Goal: Transaction & Acquisition: Purchase product/service

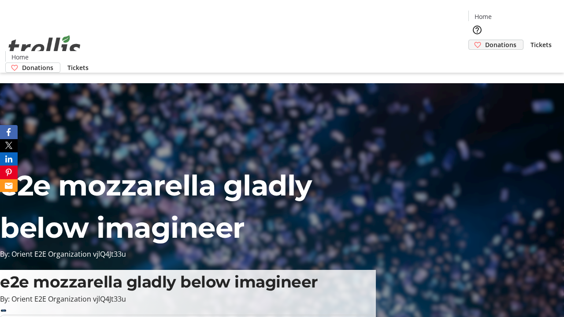
click at [485, 40] on span "Donations" at bounding box center [500, 44] width 31 height 9
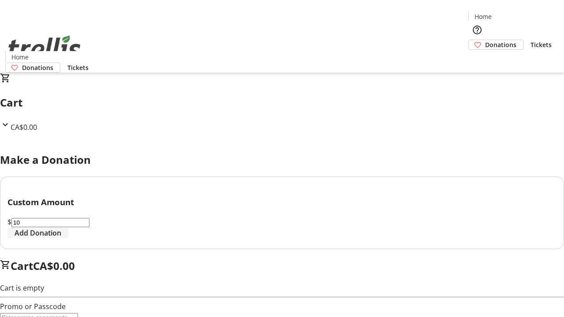
click at [61, 239] on span "Add Donation" at bounding box center [38, 233] width 47 height 11
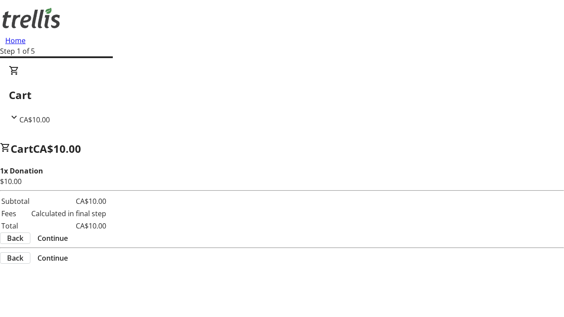
select select "CA"
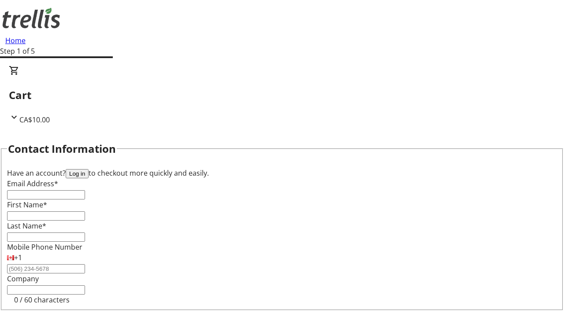
click at [89, 169] on button "Log in" at bounding box center [77, 173] width 23 height 9
